Goal: Communication & Community: Answer question/provide support

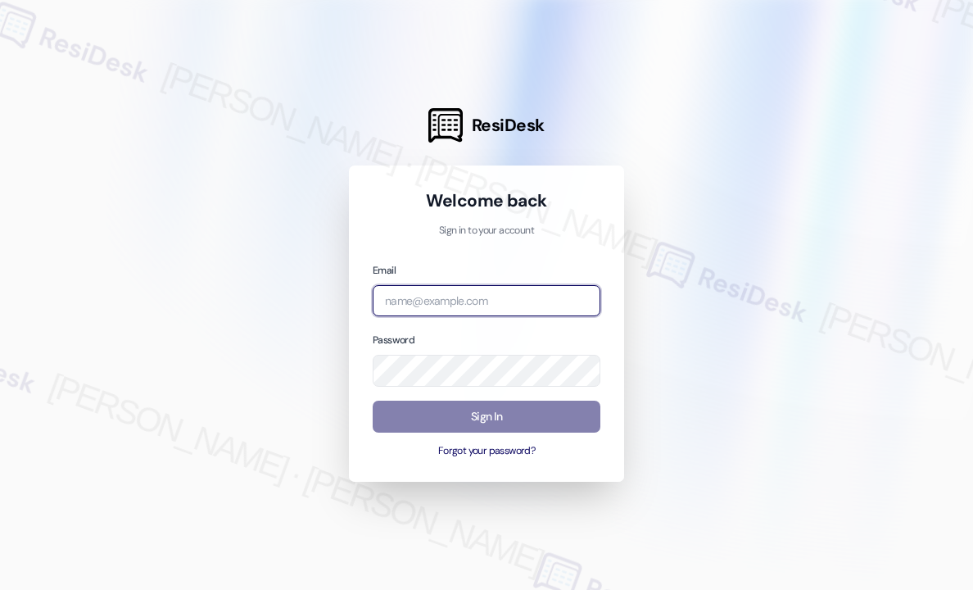
click at [518, 292] on input "email" at bounding box center [487, 301] width 228 height 32
click at [0, 589] on com-1password-button at bounding box center [0, 590] width 0 height 0
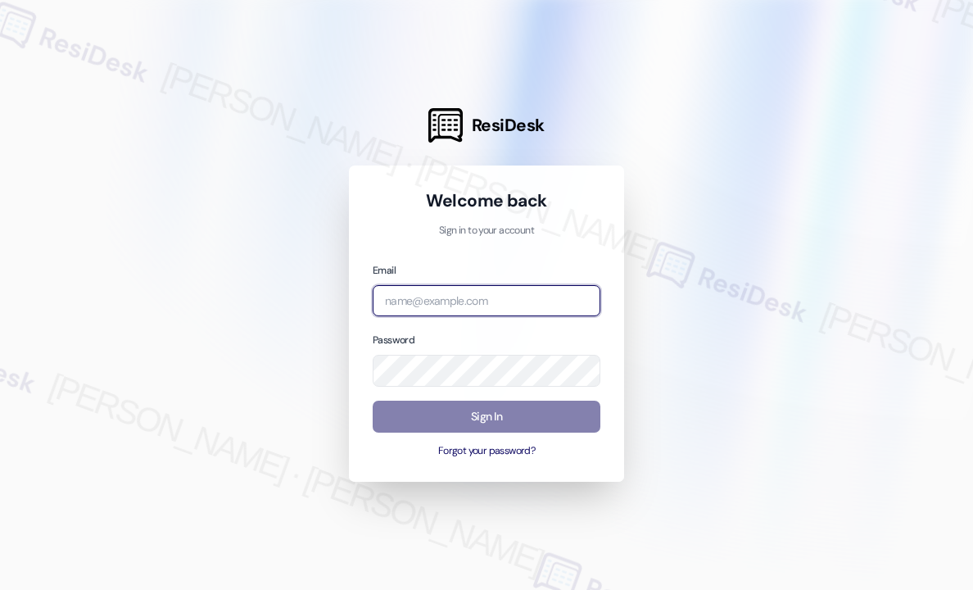
type input "automated-surveys-campus_living_centres-[PERSON_NAME].roles@campus_living_[DOMA…"
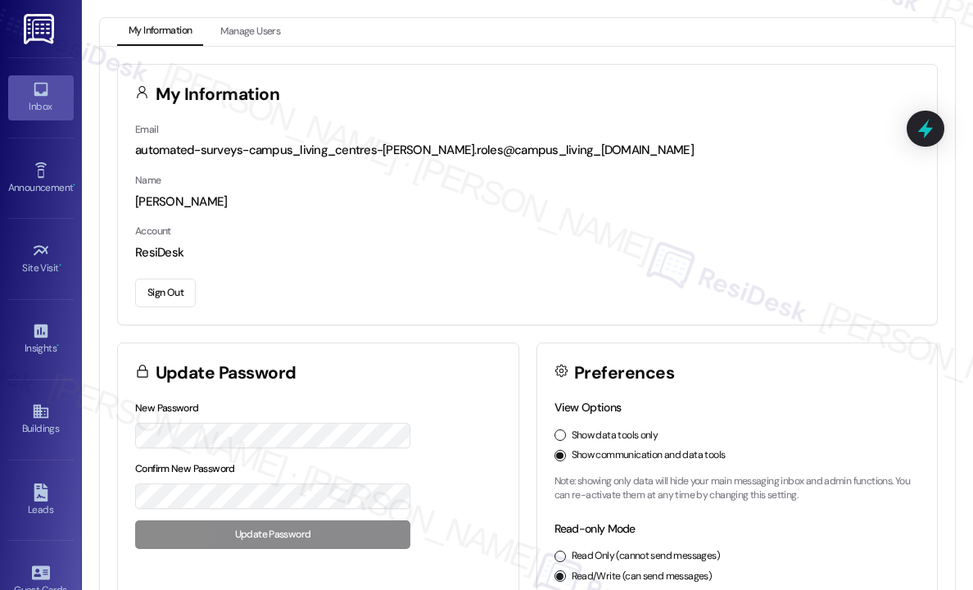
click at [33, 99] on div "Inbox" at bounding box center [41, 106] width 82 height 16
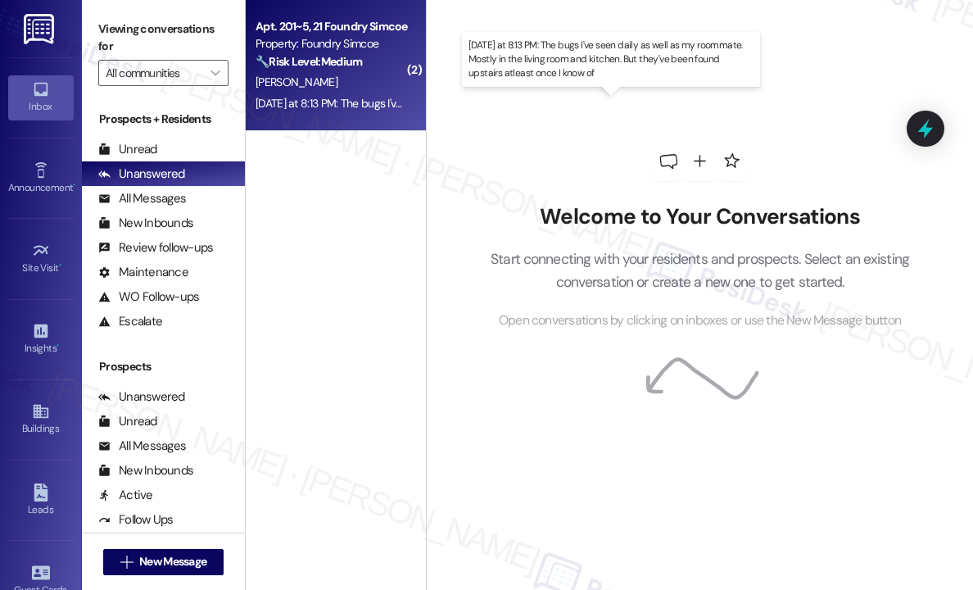
click at [335, 100] on div "[DATE] at 8:13 PM: The bugs I've seen daily as well as my roommate. Mostly in t…" at bounding box center [633, 103] width 754 height 15
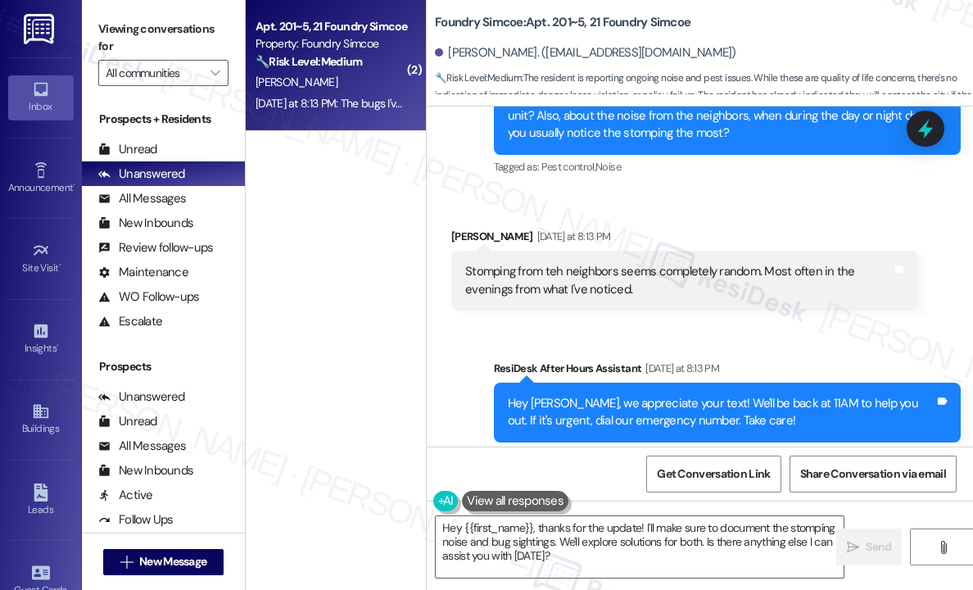
scroll to position [46284, 0]
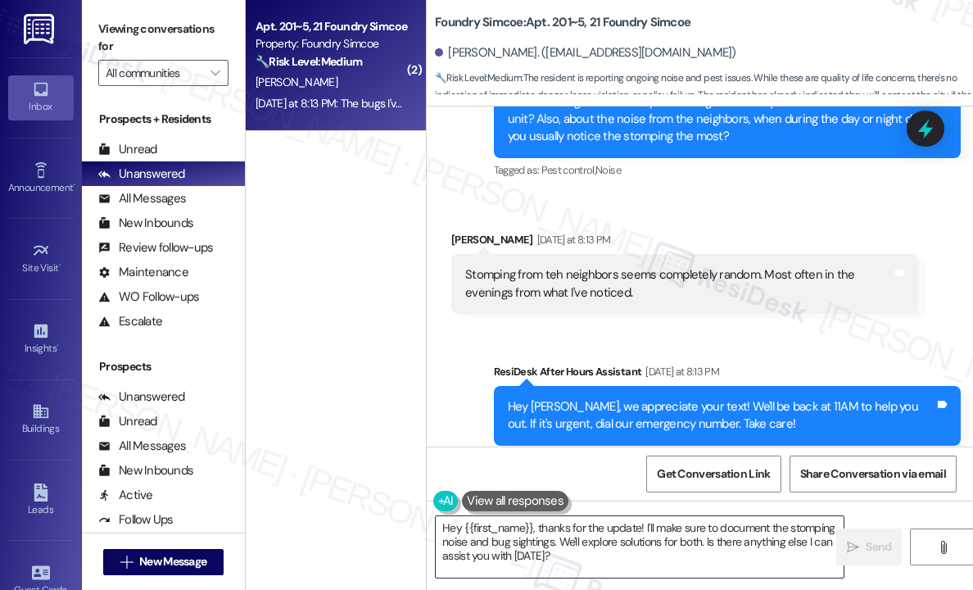
click at [582, 556] on textarea "Hey {{first_name}}, thanks for the update! I'll make sure to document the stomp…" at bounding box center [640, 546] width 408 height 61
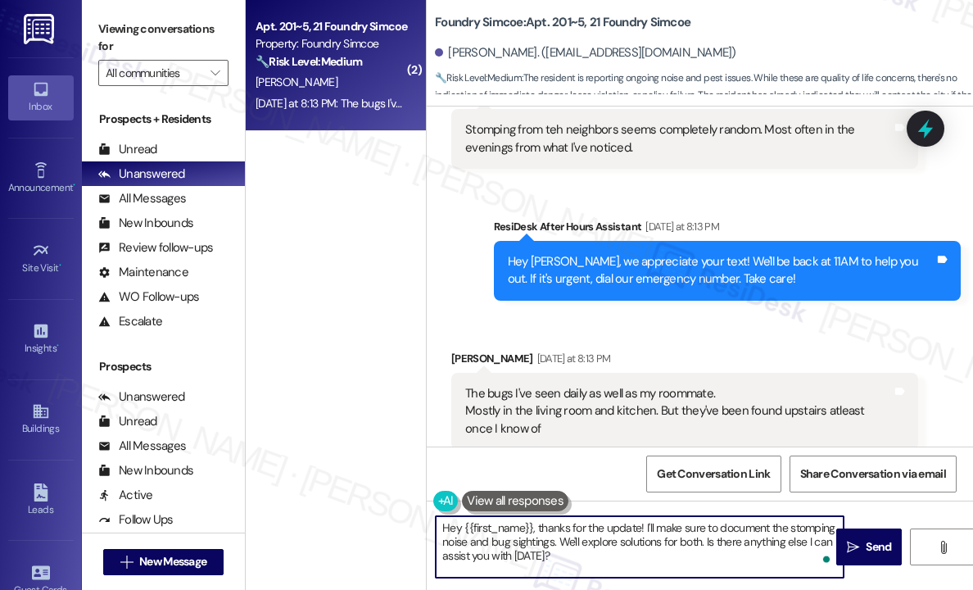
scroll to position [46448, 0]
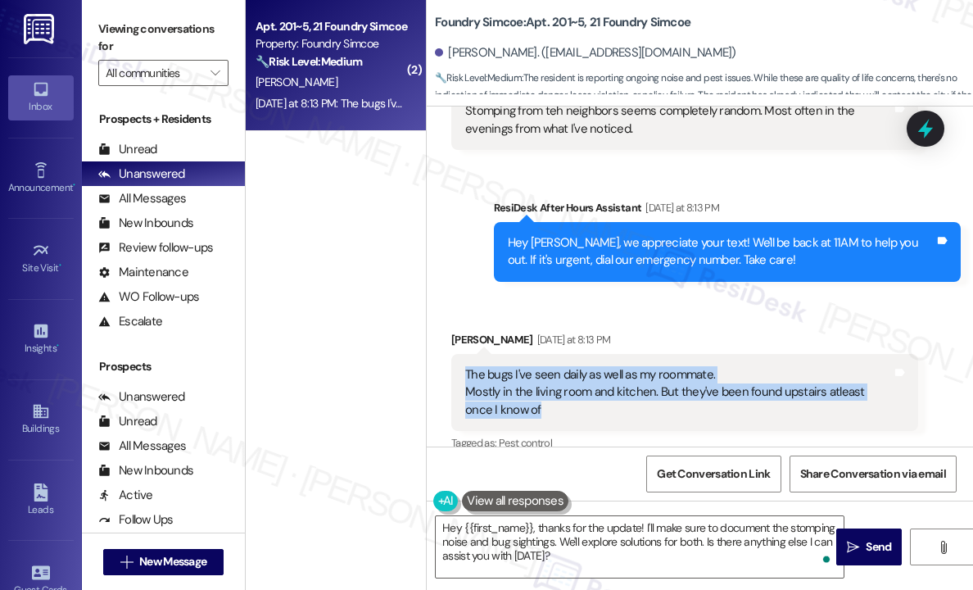
drag, startPoint x: 567, startPoint y: 219, endPoint x: 464, endPoint y: 183, distance: 109.0
click at [464, 366] on div "The bugs I've seen daily as well as my roommate. Mostly in the living room and …" at bounding box center [679, 392] width 430 height 52
copy div "The bugs I've seen daily as well as my roommate. Mostly in the living room and …"
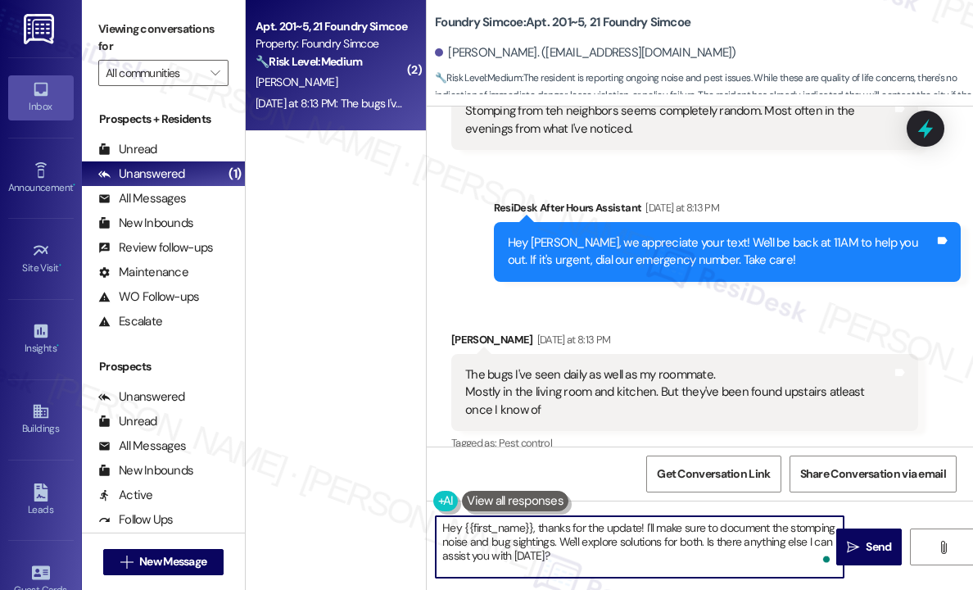
drag, startPoint x: 587, startPoint y: 555, endPoint x: 536, endPoint y: 523, distance: 60.7
click at [536, 523] on textarea "Hey {{first_name}}, thanks for the update! I'll make sure to document the stomp…" at bounding box center [640, 546] width 408 height 61
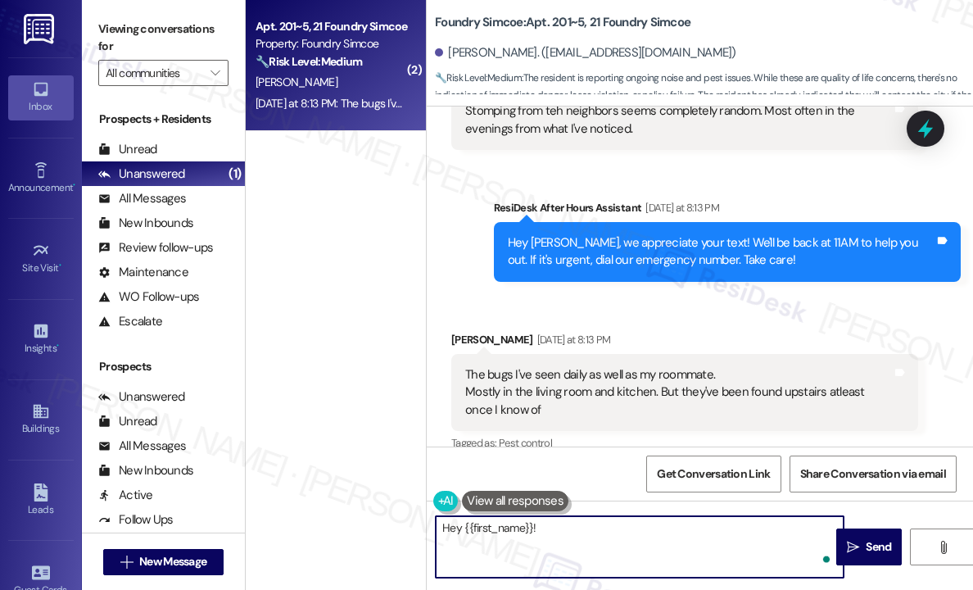
paste textarea "Do we have your permission to enter during your absence to address the bug issu…"
type textarea "Hey {{first_name}}! Do we have your permission to enter during your absence to …"
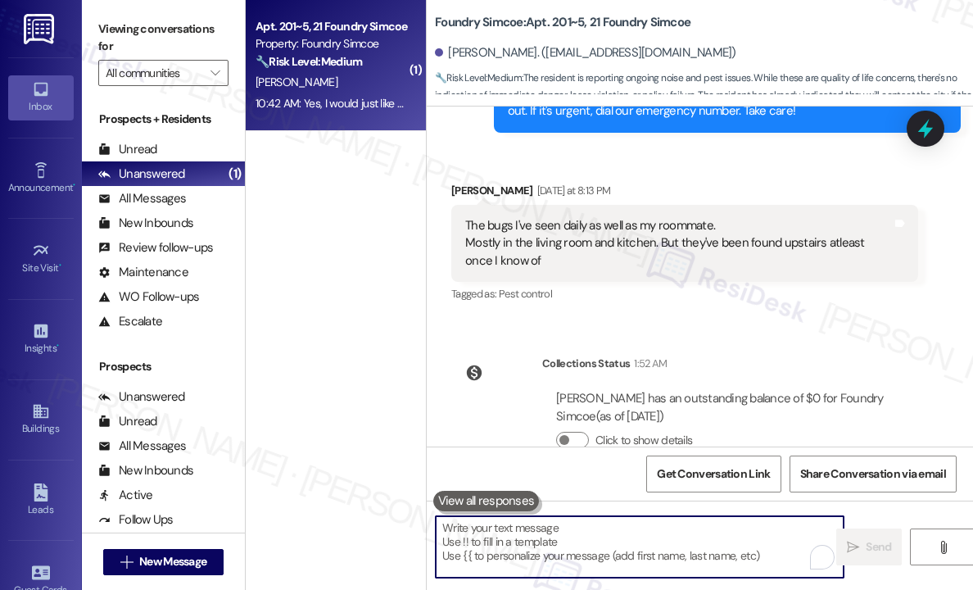
scroll to position [46763, 0]
